Goal: Check status: Check status

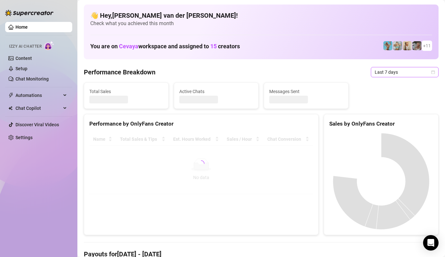
click at [431, 73] on icon "calendar" at bounding box center [433, 72] width 4 height 4
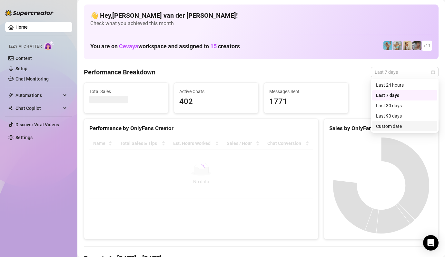
click at [399, 126] on div "Custom date" at bounding box center [404, 126] width 57 height 7
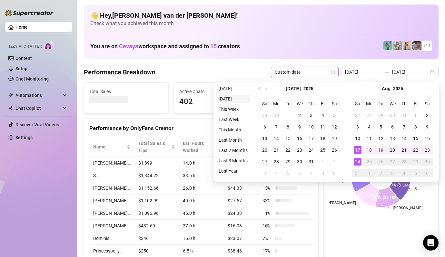
type input "[DATE]"
click at [226, 88] on li "[DATE]" at bounding box center [233, 89] width 34 height 8
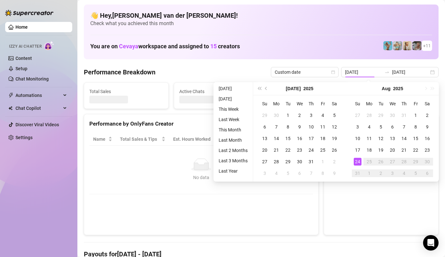
type input "[DATE]"
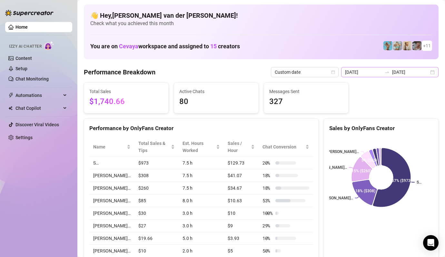
click at [433, 71] on div "[DATE] [DATE]" at bounding box center [389, 72] width 97 height 10
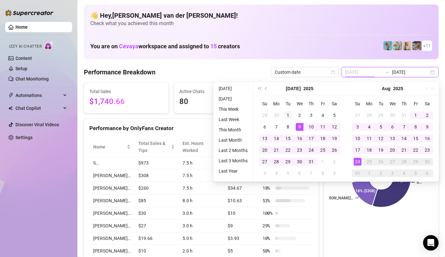
type input "[DATE]"
click at [287, 113] on div "1" at bounding box center [288, 116] width 8 height 8
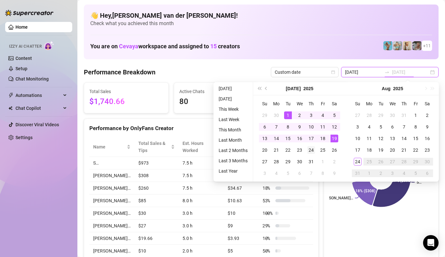
type input "[DATE]"
click at [311, 151] on div "24" at bounding box center [311, 150] width 8 height 8
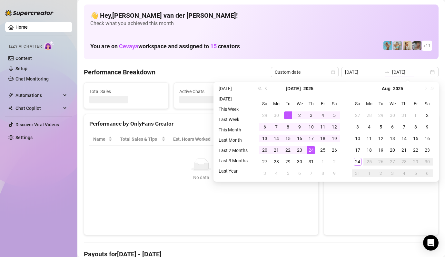
type input "[DATE]"
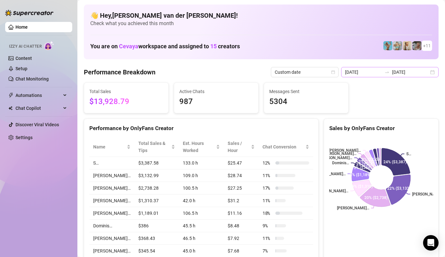
click at [431, 72] on div "[DATE] [DATE]" at bounding box center [389, 72] width 97 height 10
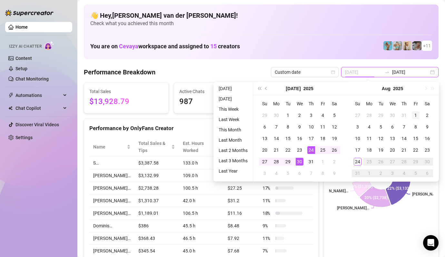
type input "[DATE]"
click at [416, 113] on div "1" at bounding box center [416, 116] width 8 height 8
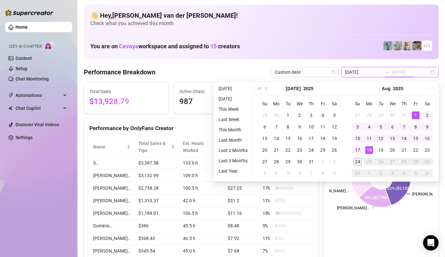
type input "[DATE]"
click at [359, 160] on div "24" at bounding box center [358, 162] width 8 height 8
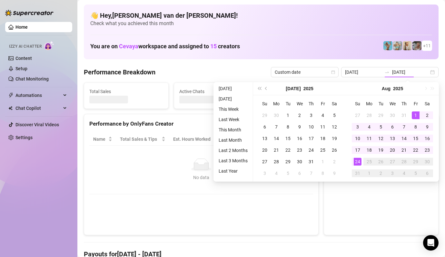
type input "[DATE]"
